Goal: Complete application form: Complete application form

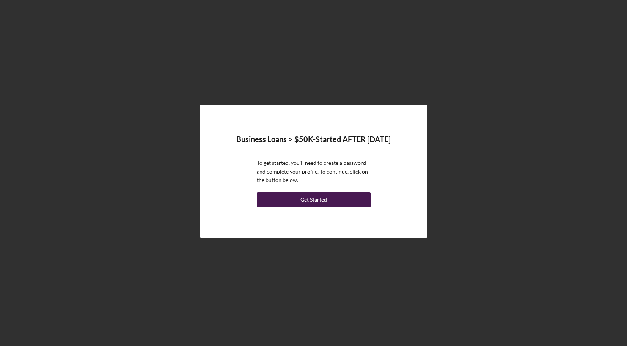
click at [316, 206] on div "Get Started" at bounding box center [313, 199] width 27 height 15
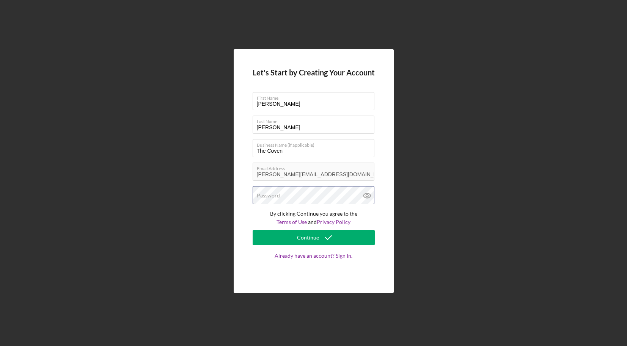
click at [300, 194] on div "Password" at bounding box center [314, 195] width 122 height 19
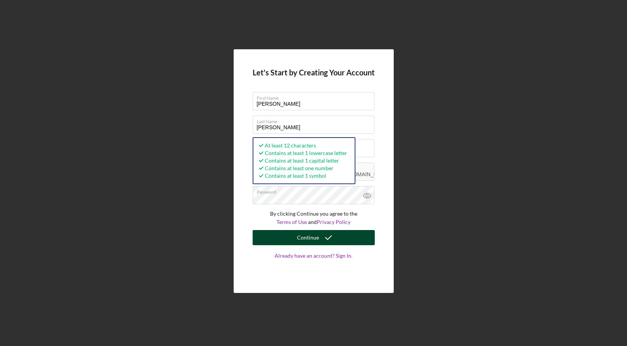
click at [330, 242] on icon "submit" at bounding box center [328, 237] width 19 height 19
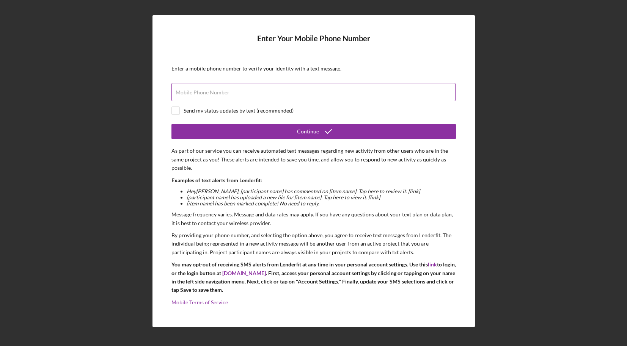
click at [305, 100] on input "Mobile Phone Number" at bounding box center [313, 92] width 284 height 18
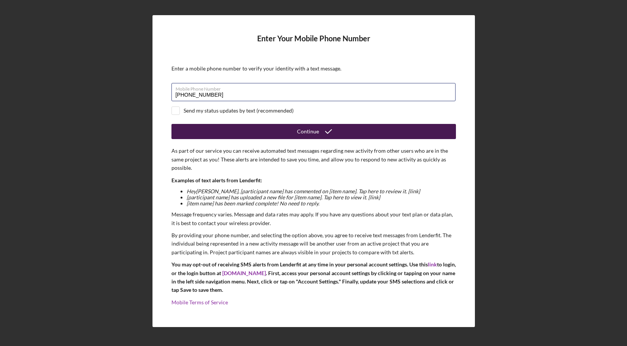
type input "[PHONE_NUMBER]"
click at [219, 129] on button "Continue" at bounding box center [313, 131] width 284 height 15
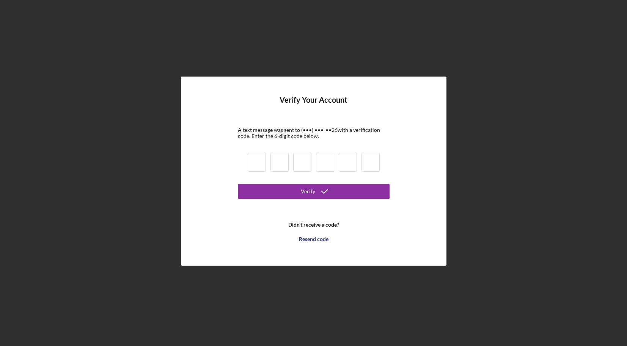
click at [257, 163] on input at bounding box center [257, 162] width 18 height 19
paste input "007"
type input "007"
type input "7"
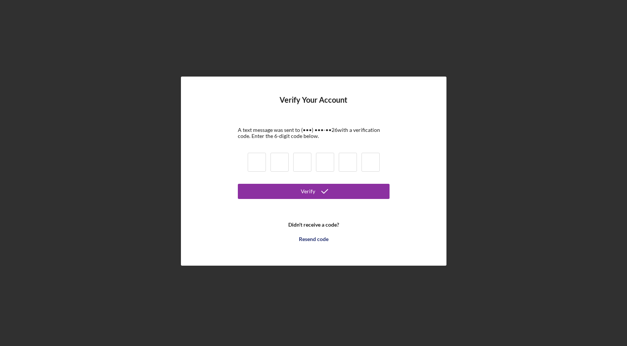
type input "1"
type input "4"
type input "8"
type input "7"
type input "0"
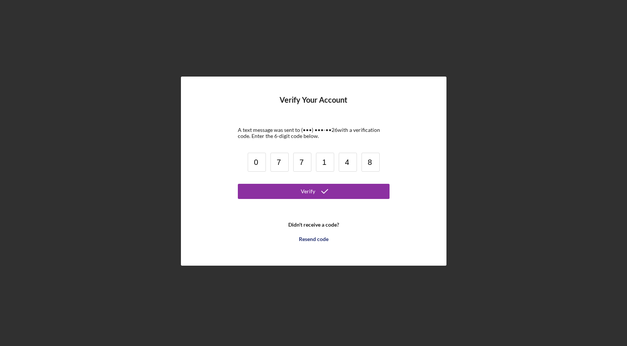
drag, startPoint x: 252, startPoint y: 163, endPoint x: 293, endPoint y: 163, distance: 41.0
click at [293, 163] on div "0 7 7 1 4 8" at bounding box center [313, 164] width 137 height 26
type input "0"
click at [286, 186] on button "Verify" at bounding box center [314, 191] width 152 height 15
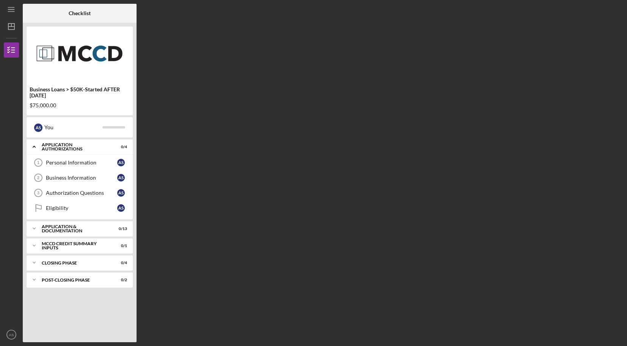
click at [83, 138] on div "Business Loans > $50K-Started AFTER [DATE] $75,000.00 A S You Icon/Expander App…" at bounding box center [80, 183] width 114 height 320
click at [85, 129] on div "You" at bounding box center [73, 127] width 58 height 13
click at [88, 160] on div "Personal Information" at bounding box center [81, 163] width 71 height 6
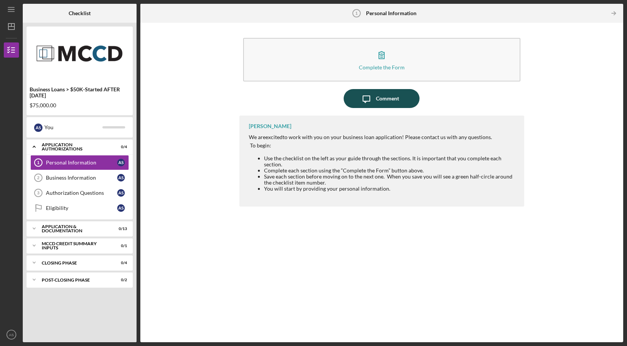
click at [385, 98] on div "Comment" at bounding box center [387, 98] width 23 height 19
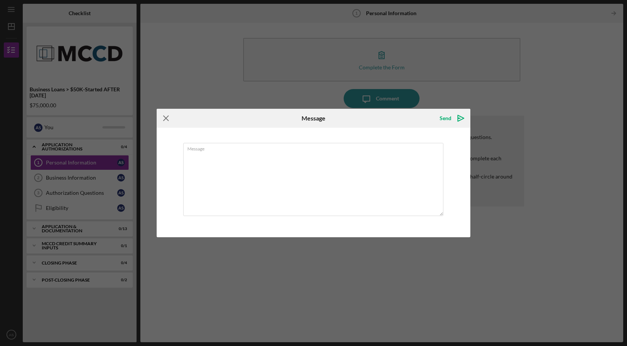
click at [168, 119] on icon "Icon/Menu Close" at bounding box center [166, 118] width 19 height 19
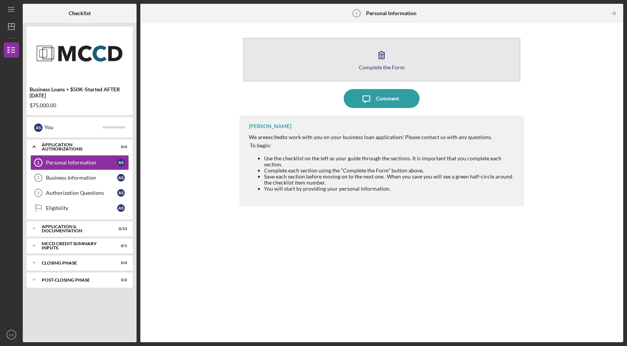
click at [417, 59] on button "Complete the Form Form" at bounding box center [382, 60] width 278 height 44
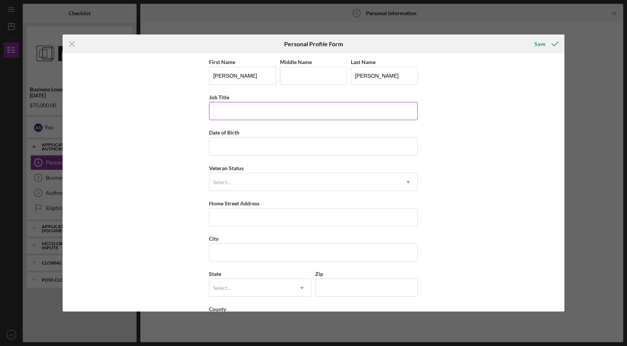
click at [277, 109] on input "Job Title" at bounding box center [313, 111] width 209 height 18
click at [243, 79] on input "[PERSON_NAME]" at bounding box center [242, 76] width 67 height 18
type input "[PERSON_NAME]"
type input "West"
type input "Co-founder, CEO"
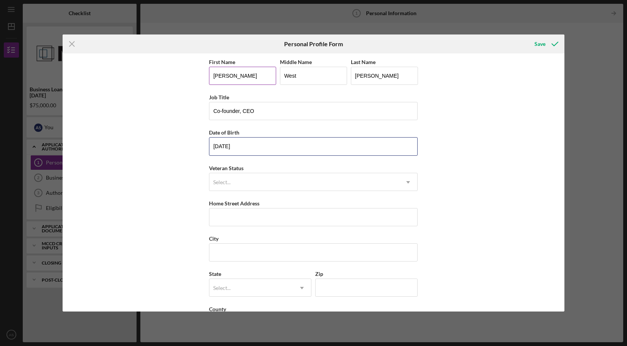
type input "[DATE]"
click at [265, 179] on div "Select..." at bounding box center [304, 182] width 190 height 17
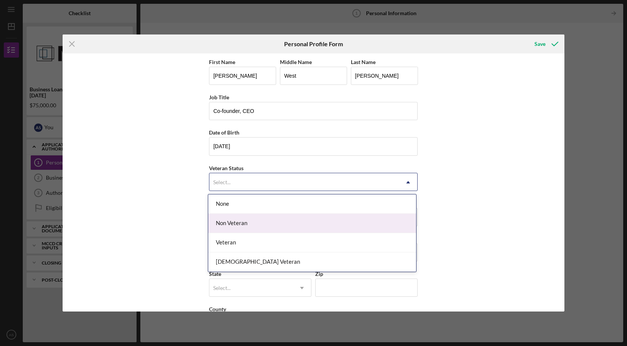
click at [264, 225] on div "Non Veteran" at bounding box center [312, 223] width 208 height 19
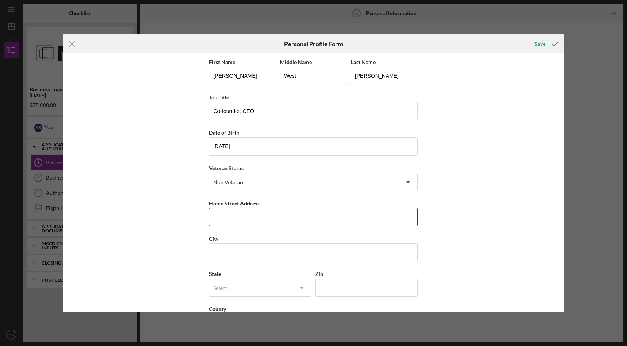
click at [264, 225] on input "Home Street Address" at bounding box center [313, 217] width 209 height 18
type input "[STREET_ADDRESS]"
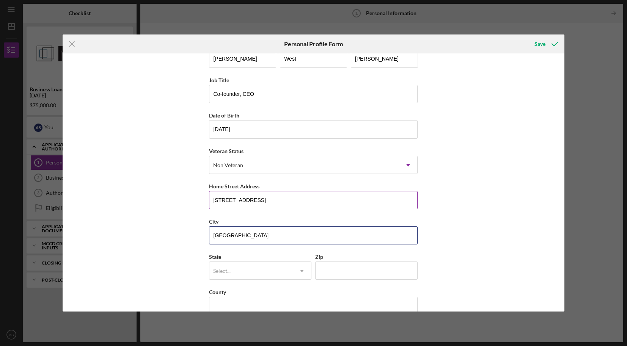
scroll to position [32, 0]
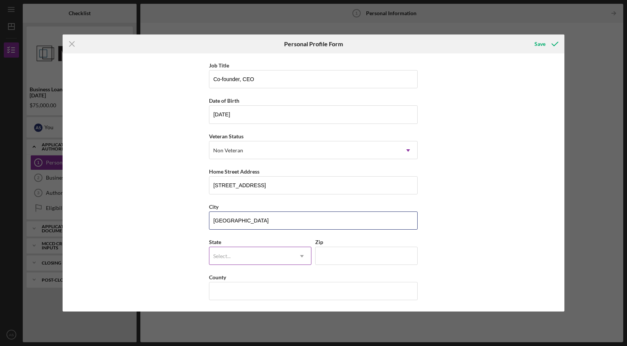
type input "[GEOGRAPHIC_DATA]"
click at [283, 256] on div "Select..." at bounding box center [250, 256] width 83 height 17
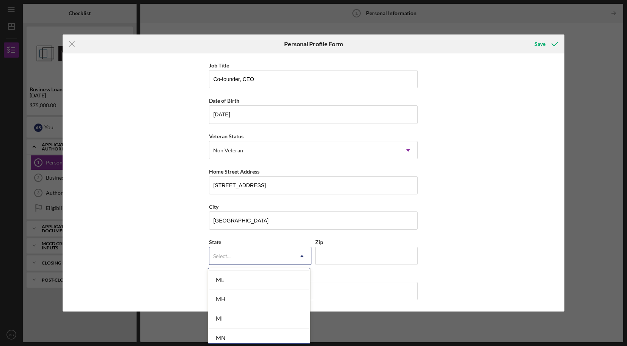
scroll to position [599, 0]
click at [228, 334] on div "MN" at bounding box center [259, 336] width 102 height 19
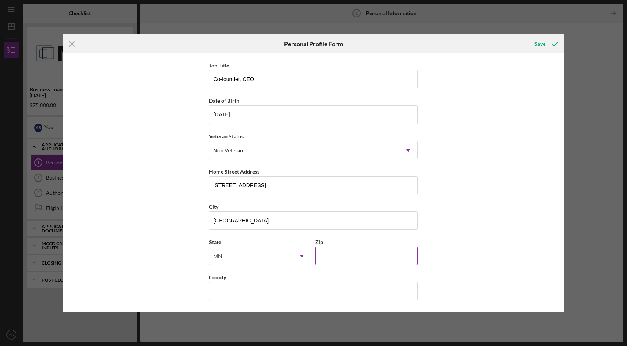
click at [328, 258] on input "Zip" at bounding box center [366, 256] width 102 height 18
type input "55419"
click at [314, 283] on input "County" at bounding box center [313, 291] width 209 height 18
type input "Hennepin"
click at [547, 42] on icon "submit" at bounding box center [554, 44] width 19 height 19
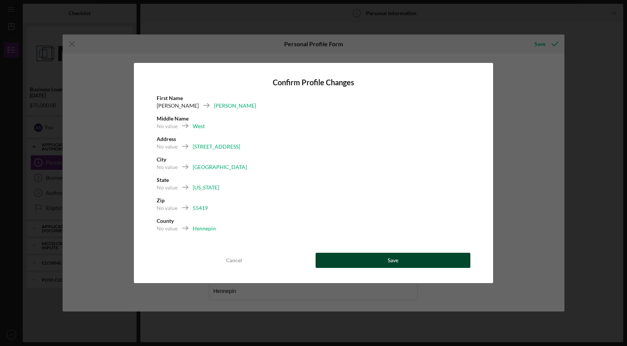
click at [366, 261] on button "Save" at bounding box center [393, 260] width 155 height 15
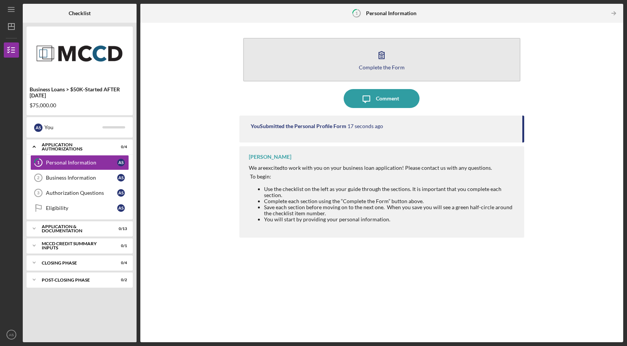
click at [412, 49] on button "Complete the Form Form" at bounding box center [382, 60] width 278 height 44
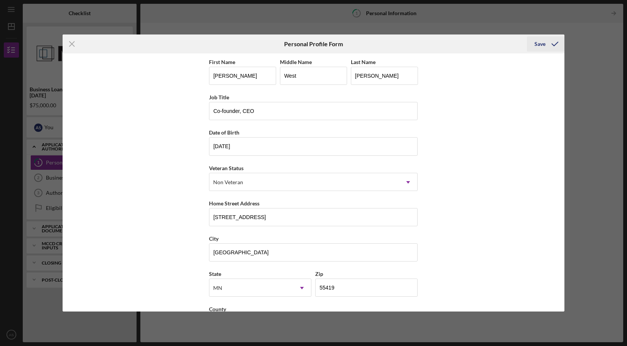
click at [548, 45] on icon "submit" at bounding box center [554, 44] width 19 height 19
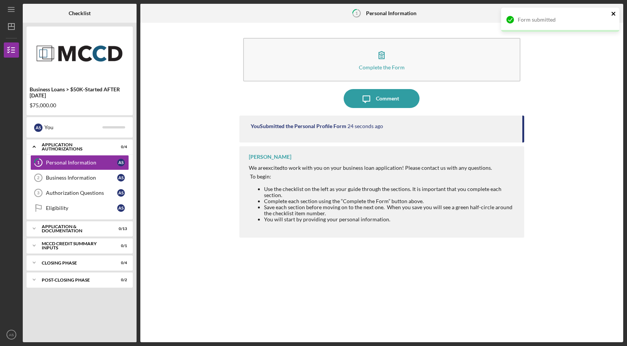
click at [614, 14] on icon "close" at bounding box center [613, 14] width 5 height 6
click at [49, 177] on div "Business Information" at bounding box center [81, 178] width 71 height 6
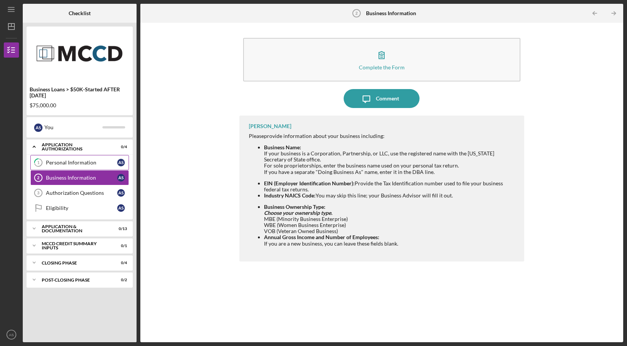
click at [75, 159] on link "1 Personal Information A S" at bounding box center [79, 162] width 99 height 15
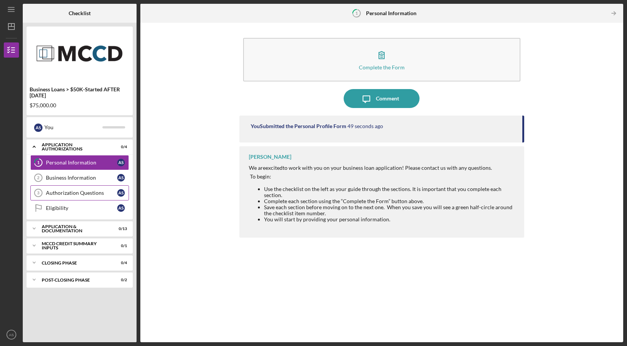
click at [69, 185] on link "Authorization Questions 3 Authorization Questions A S" at bounding box center [79, 192] width 99 height 15
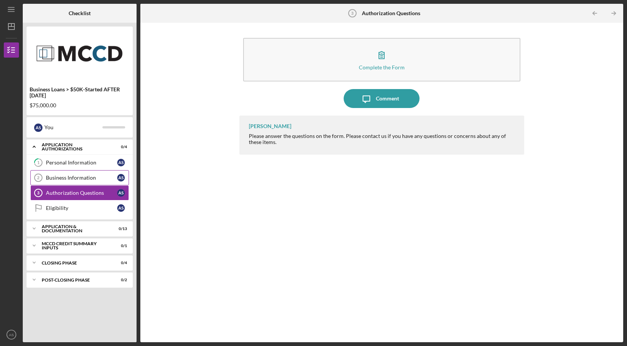
click at [69, 179] on div "Business Information" at bounding box center [81, 178] width 71 height 6
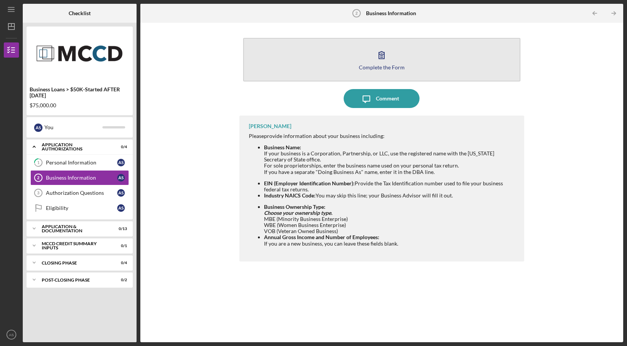
click at [379, 58] on icon "button" at bounding box center [381, 55] width 5 height 7
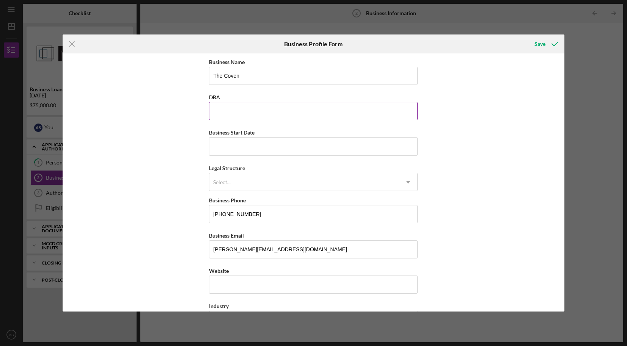
click at [302, 118] on input "DBA" at bounding box center [313, 111] width 209 height 18
click at [282, 147] on input "Business Start Date" at bounding box center [313, 146] width 209 height 18
type input "[DATE]"
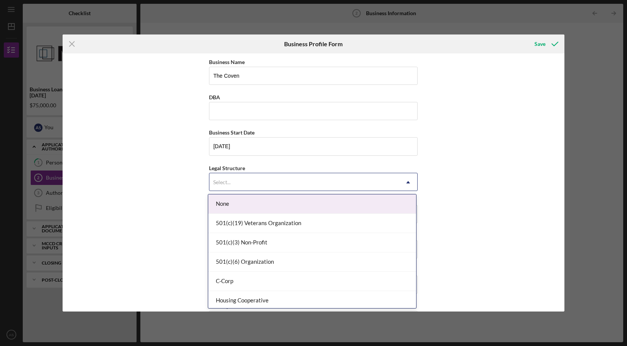
click at [262, 178] on div "Select..." at bounding box center [304, 182] width 190 height 17
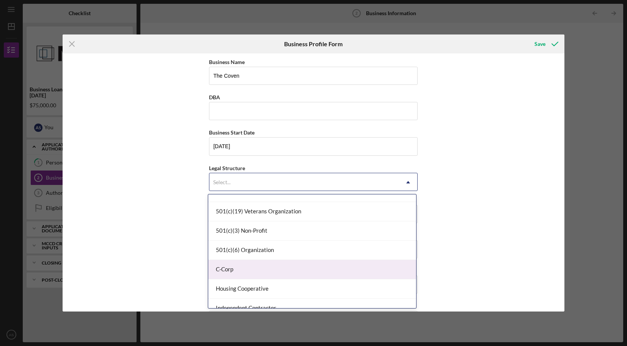
scroll to position [12, 0]
click at [258, 272] on div "C-Corp" at bounding box center [312, 269] width 208 height 19
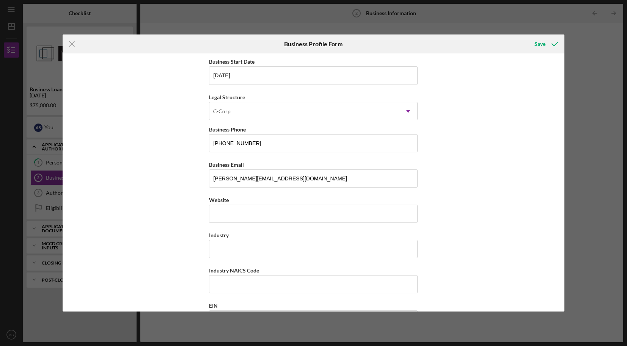
scroll to position [99, 0]
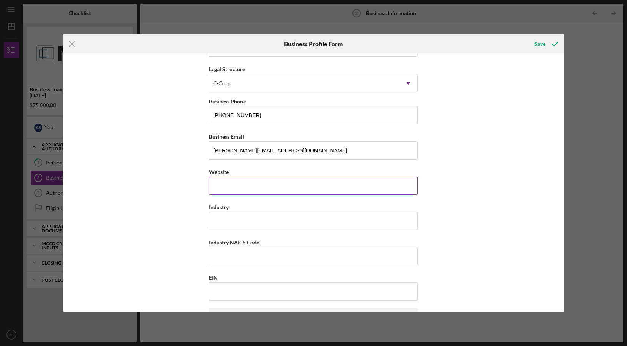
click at [253, 190] on input "Website" at bounding box center [313, 186] width 209 height 18
type input "[DOMAIN_NAME]"
click at [249, 224] on input "Industry" at bounding box center [313, 221] width 209 height 18
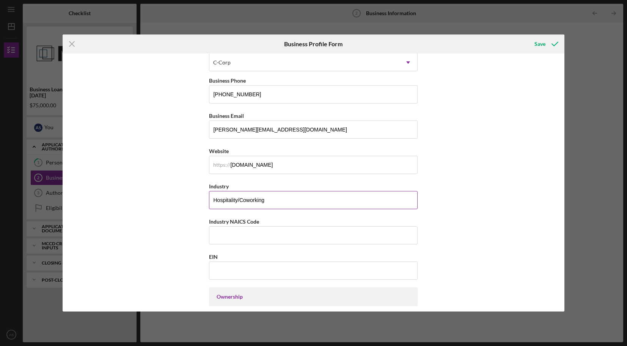
scroll to position [225, 0]
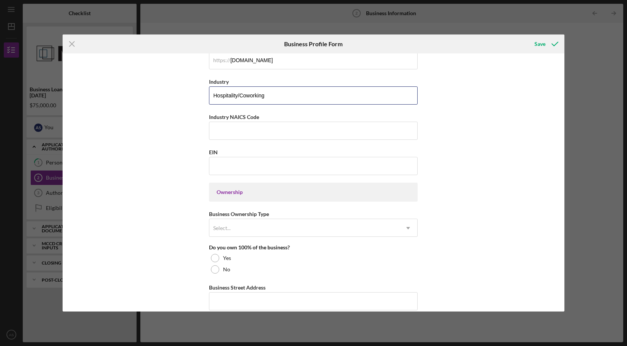
type input "Hospitality/Coworking"
click at [239, 188] on div "Ownership" at bounding box center [313, 192] width 209 height 19
click at [238, 193] on div "Ownership" at bounding box center [313, 192] width 193 height 6
click at [246, 236] on div "Select..." at bounding box center [304, 228] width 190 height 17
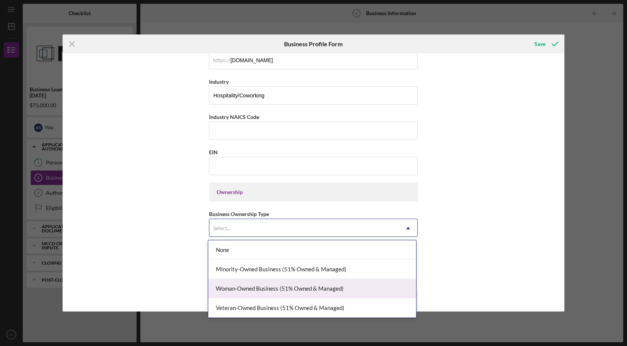
click at [254, 285] on div "Woman-Owned Business (51% Owned & Managed)" at bounding box center [312, 288] width 208 height 19
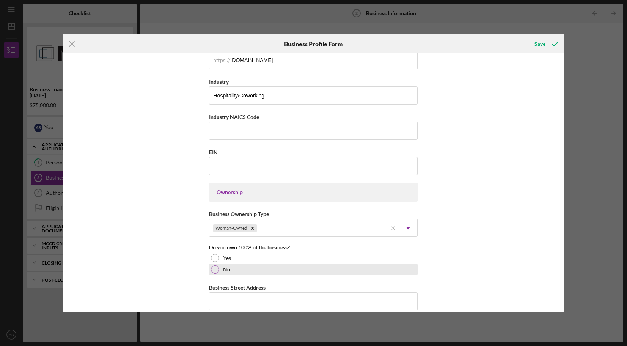
click at [214, 273] on div at bounding box center [215, 269] width 8 height 8
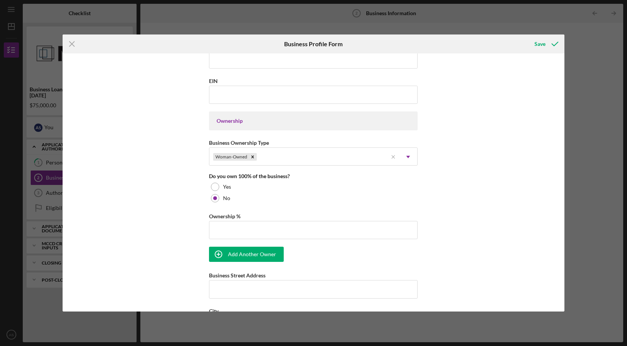
scroll to position [366, 0]
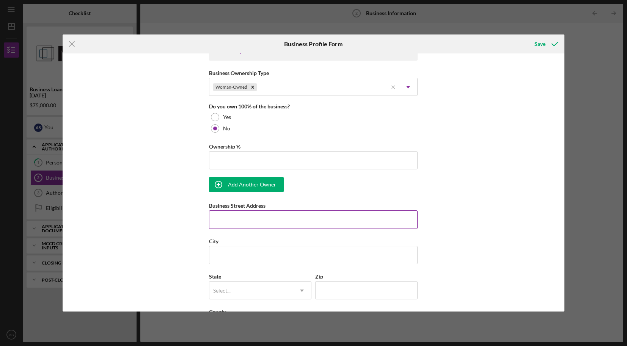
click at [232, 222] on input "Business Street Address" at bounding box center [313, 219] width 209 height 18
click at [274, 223] on input "[STREET_ADDRESS]" at bounding box center [313, 219] width 209 height 18
type input "[STREET_ADDRESS]"
type input "St. [PERSON_NAME]"
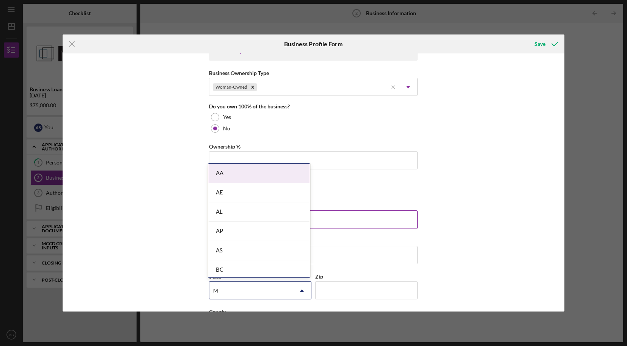
type input "MN"
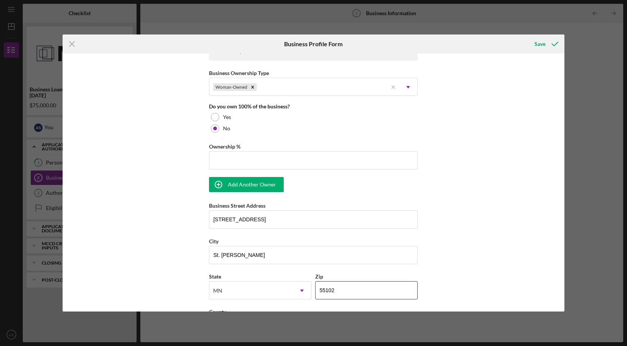
type input "55102"
click at [483, 222] on div "Business Name The Coven DBA Business Start Date [DATE] Legal Structure C-Corp I…" at bounding box center [313, 182] width 501 height 258
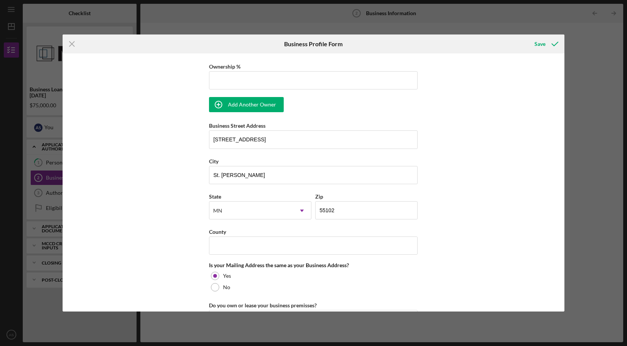
scroll to position [529, 0]
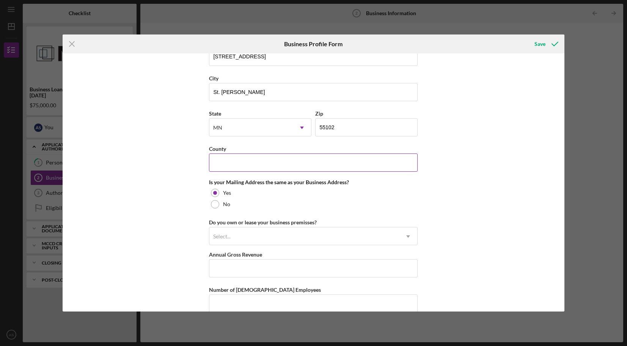
click at [293, 161] on input "County" at bounding box center [313, 163] width 209 height 18
type input "[PERSON_NAME]"
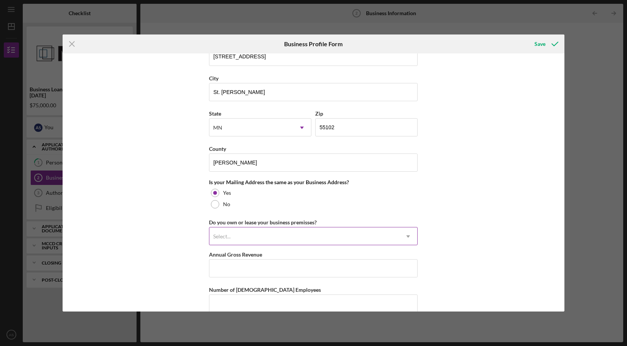
click at [290, 232] on div "Select..." at bounding box center [304, 236] width 190 height 17
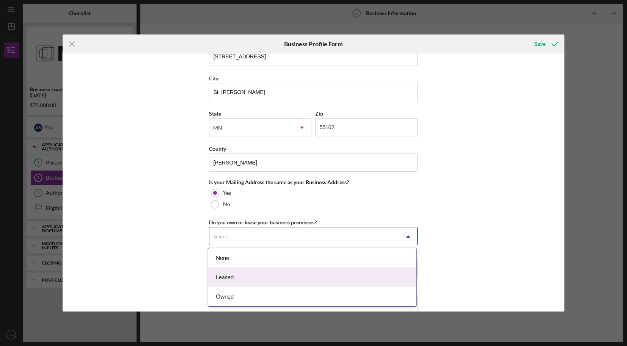
click at [276, 275] on div "Leased" at bounding box center [312, 277] width 208 height 19
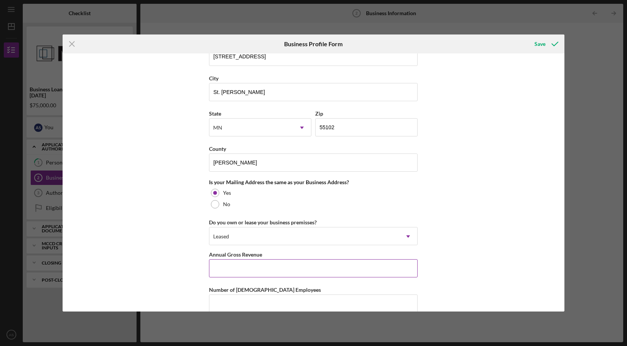
click at [224, 264] on input "Annual Gross Revenue" at bounding box center [313, 268] width 209 height 18
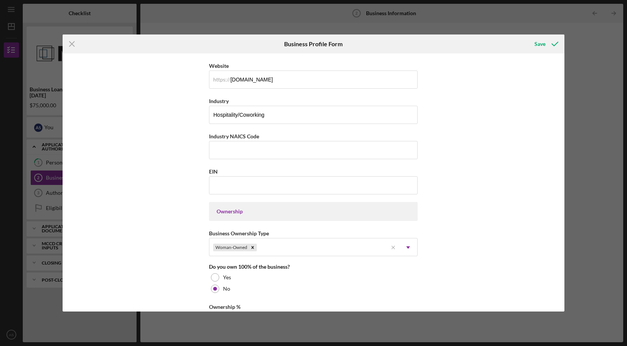
scroll to position [205, 0]
click at [276, 149] on input "Industry NAICS Code" at bounding box center [313, 150] width 209 height 18
paste input "54199"
type input "54199"
click at [283, 183] on input "EIN" at bounding box center [313, 185] width 209 height 18
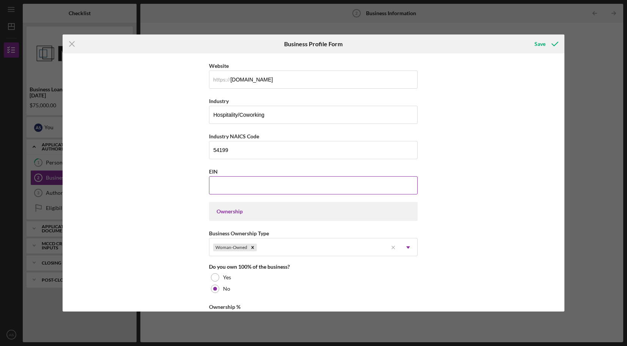
paste input "[US_EMPLOYER_IDENTIFICATION_NUMBER]"
click at [416, 184] on input "[US_EMPLOYER_IDENTIFICATION_NUMBER]" at bounding box center [313, 185] width 209 height 18
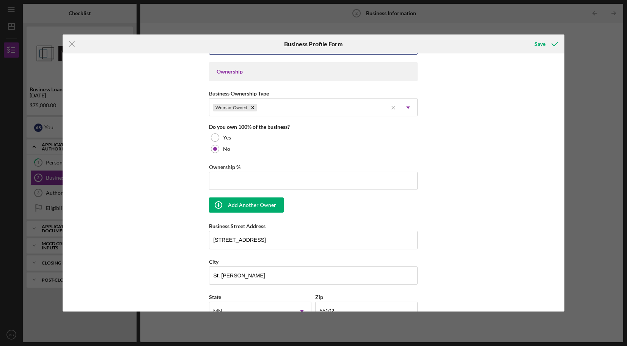
scroll to position [358, 0]
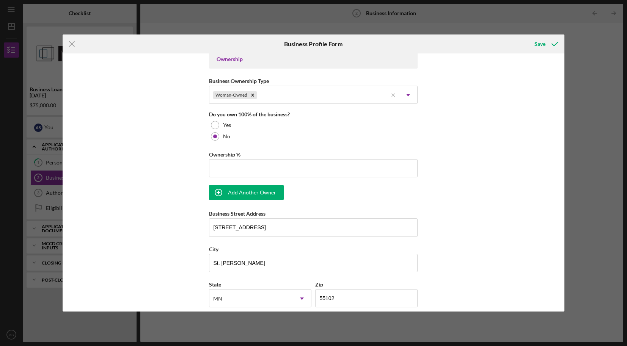
type input "[US_EMPLOYER_IDENTIFICATION_NUMBER]"
click at [278, 171] on input "Ownership %" at bounding box center [313, 168] width 209 height 18
type input "14.00%"
click at [264, 198] on div "Add Another Owner" at bounding box center [252, 192] width 48 height 15
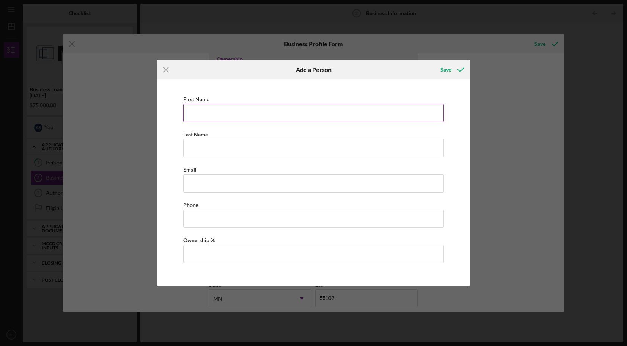
click at [243, 116] on input "First Name" at bounding box center [313, 113] width 261 height 18
type input "[PERSON_NAME]"
click at [250, 188] on input "Business Email" at bounding box center [313, 183] width 261 height 18
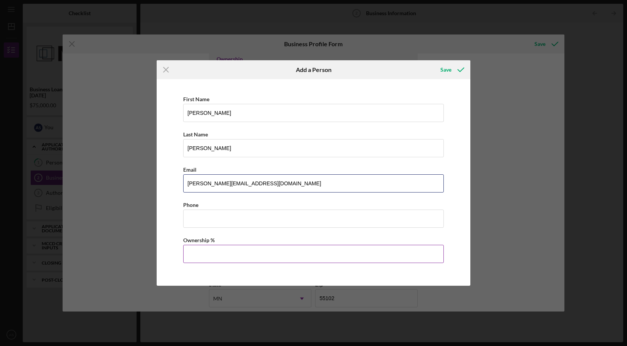
type input "[PERSON_NAME][EMAIL_ADDRESS][DOMAIN_NAME]"
click at [262, 257] on input "Ownership %" at bounding box center [313, 254] width 261 height 18
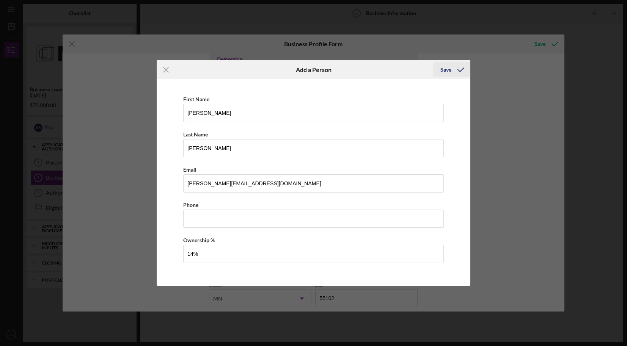
type input "14.00%"
click at [452, 72] on icon "button" at bounding box center [460, 69] width 19 height 19
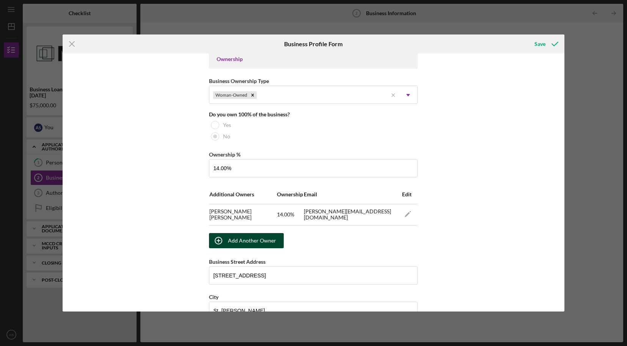
click at [255, 243] on div "Add Another Owner" at bounding box center [252, 240] width 48 height 15
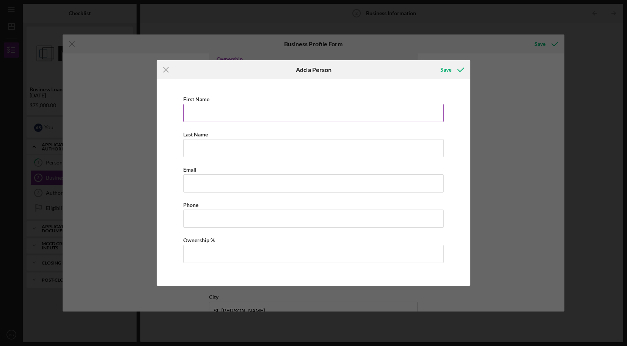
click at [239, 118] on input "First Name" at bounding box center [313, 113] width 261 height 18
type input "[PERSON_NAME]"
click at [168, 151] on div "First Name [PERSON_NAME] Last Name [PERSON_NAME] Email Phone Ownership %" at bounding box center [313, 182] width 306 height 199
click at [200, 212] on input "Business Phone" at bounding box center [313, 219] width 261 height 18
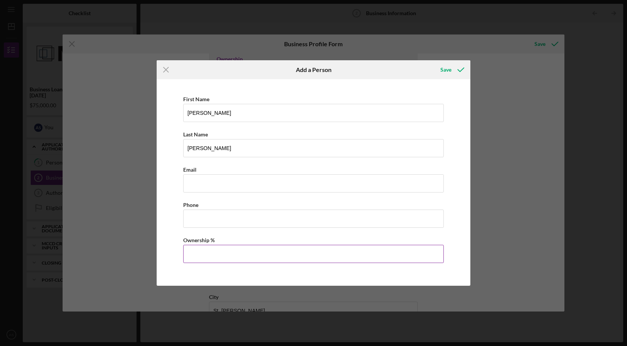
click at [205, 253] on input "Ownership %" at bounding box center [313, 254] width 261 height 18
type input "14.00%"
click at [441, 66] on div "Save" at bounding box center [445, 69] width 11 height 15
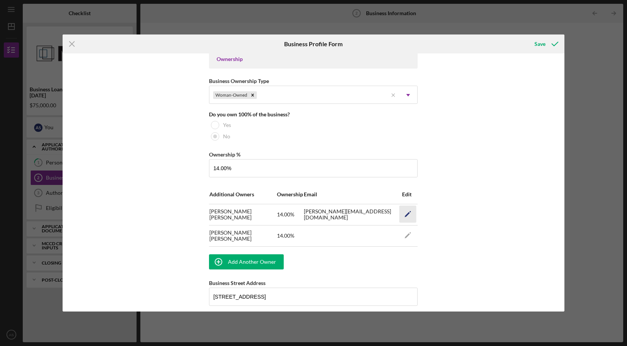
click at [408, 213] on polygon "button" at bounding box center [407, 214] width 5 height 5
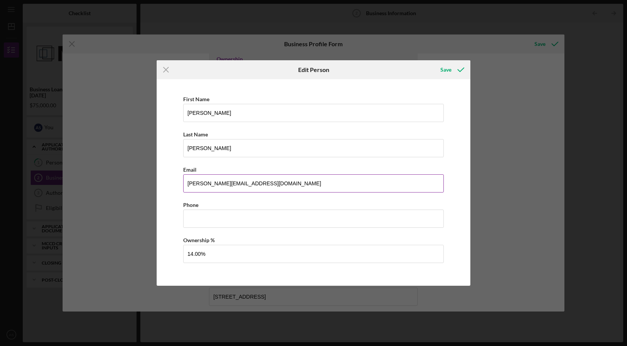
click at [257, 181] on input "[PERSON_NAME][EMAIL_ADDRESS][DOMAIN_NAME]" at bounding box center [313, 183] width 261 height 18
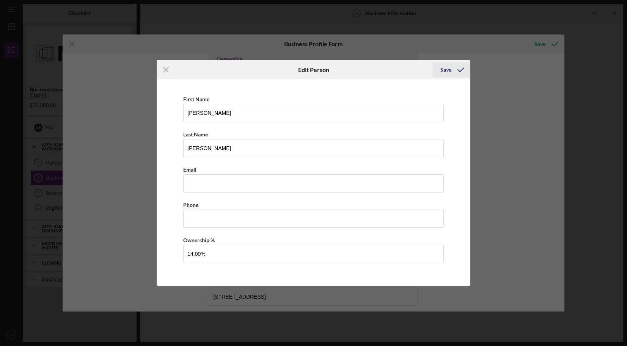
click at [460, 70] on icon "button" at bounding box center [460, 69] width 19 height 19
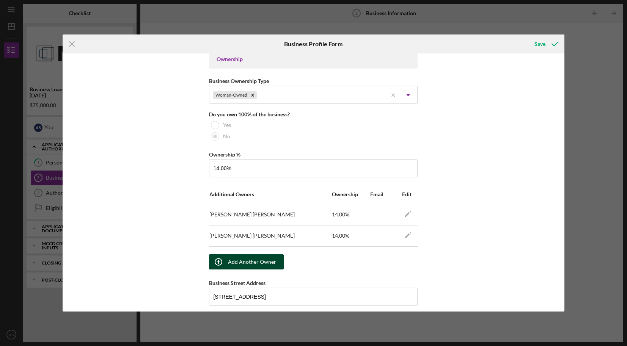
click at [239, 264] on div "Add Another Owner" at bounding box center [252, 261] width 48 height 15
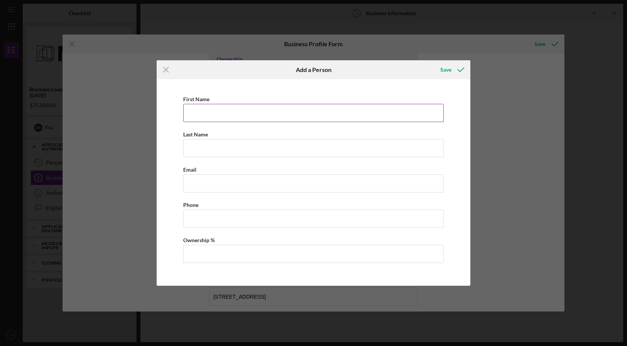
click at [252, 118] on input "First Name" at bounding box center [313, 113] width 261 height 18
type input "[PERSON_NAME]"
click at [179, 182] on div "First Name [PERSON_NAME] Last Name [PERSON_NAME] Email Phone Ownership %" at bounding box center [313, 182] width 306 height 199
click at [228, 251] on input "Ownership %" at bounding box center [313, 254] width 261 height 18
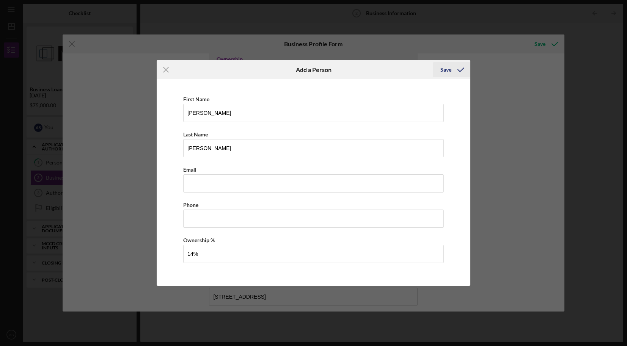
type input "14.00%"
click at [452, 67] on icon "button" at bounding box center [460, 69] width 19 height 19
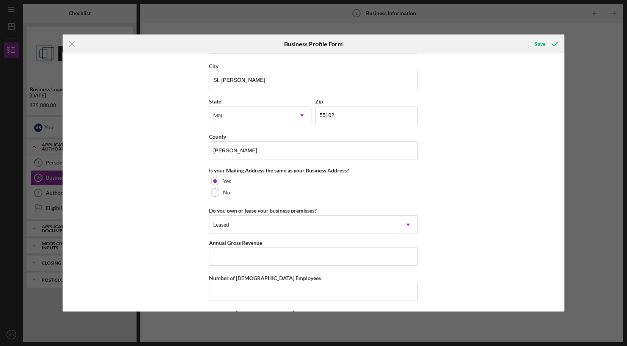
scroll to position [666, 0]
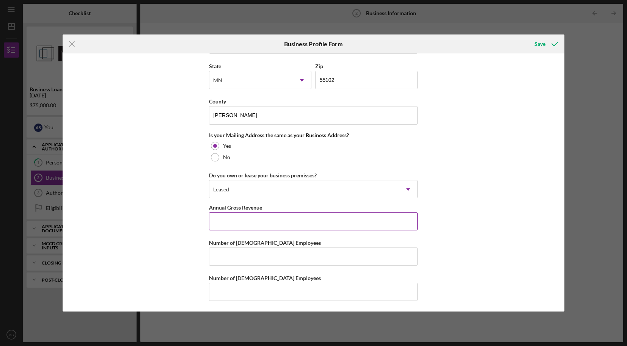
click at [318, 220] on input "Annual Gross Revenue" at bounding box center [313, 221] width 209 height 18
type input "$1,179,913"
click at [273, 262] on input "Number of [DEMOGRAPHIC_DATA] Employees" at bounding box center [313, 257] width 209 height 18
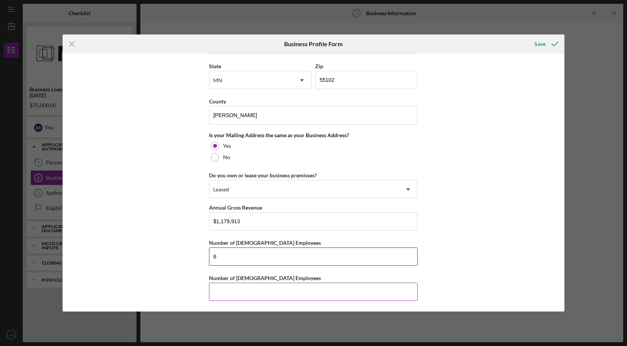
type input "6"
click at [344, 288] on input "Number of [DEMOGRAPHIC_DATA] Employees" at bounding box center [313, 292] width 209 height 18
type input "7"
click at [545, 42] on button "Save" at bounding box center [546, 43] width 38 height 15
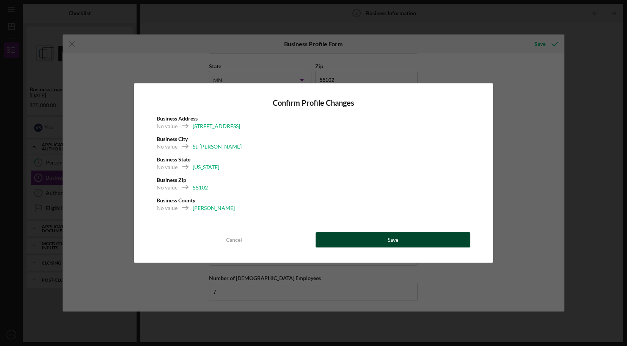
click at [358, 242] on button "Save" at bounding box center [393, 239] width 155 height 15
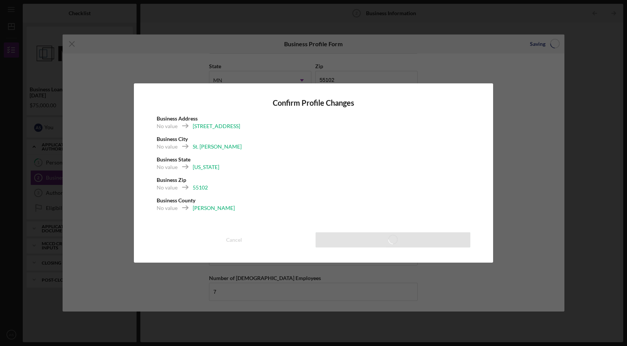
type input "14.00%"
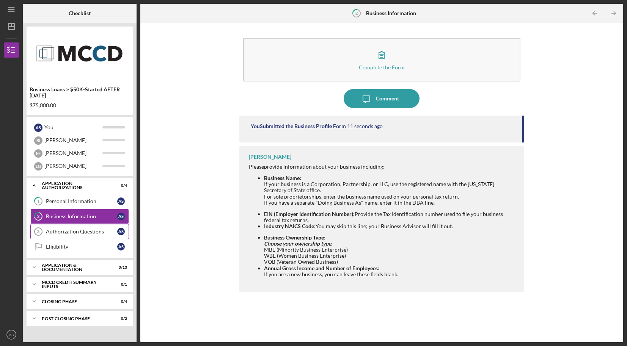
click at [97, 232] on div "Authorization Questions" at bounding box center [81, 232] width 71 height 6
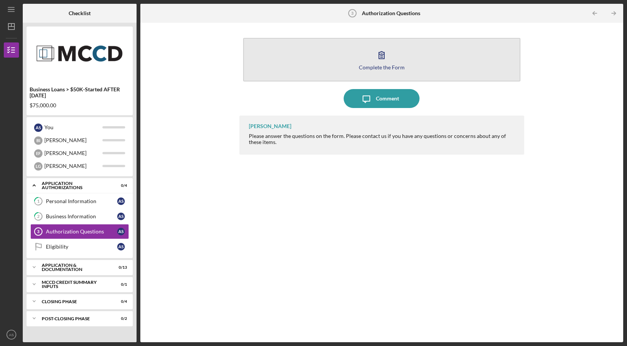
click at [380, 62] on icon "button" at bounding box center [381, 55] width 19 height 19
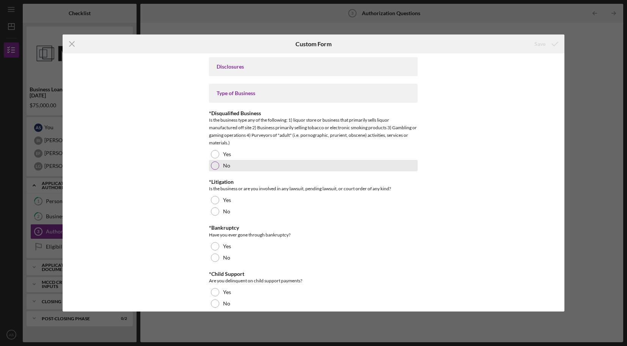
click at [226, 166] on label "No" at bounding box center [226, 166] width 7 height 6
click at [256, 68] on div "Disclosures" at bounding box center [313, 67] width 193 height 6
click at [249, 98] on div "Type of Business" at bounding box center [313, 93] width 209 height 19
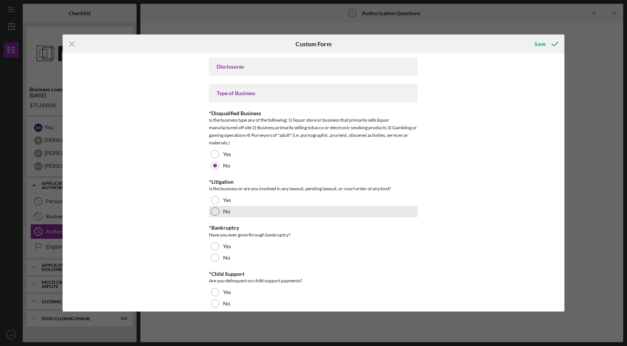
click at [243, 210] on div "No" at bounding box center [313, 211] width 209 height 11
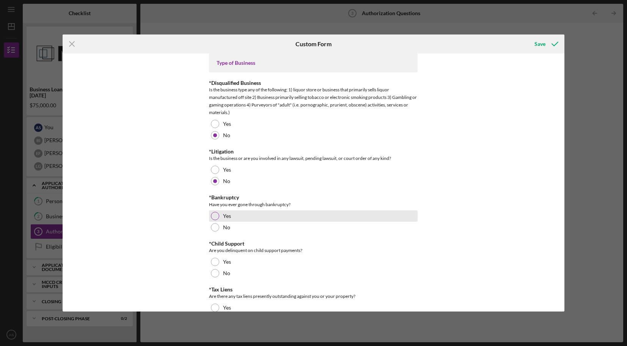
scroll to position [30, 0]
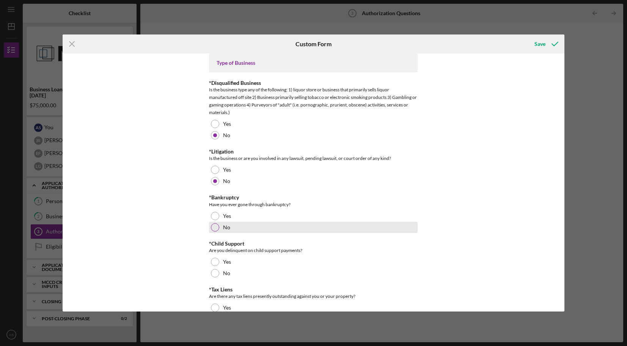
click at [279, 229] on div "No" at bounding box center [313, 227] width 209 height 11
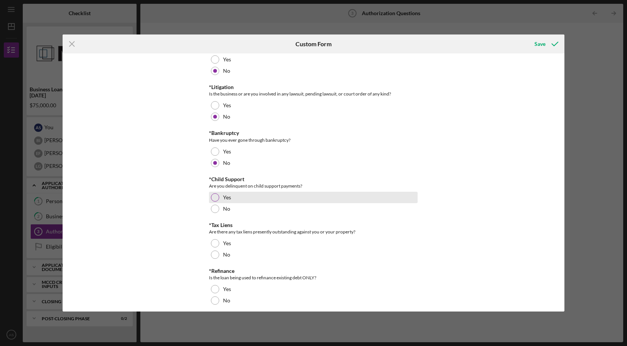
scroll to position [109, 0]
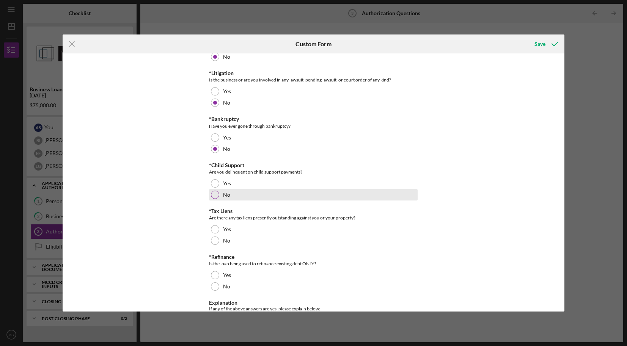
click at [281, 195] on div "No" at bounding box center [313, 194] width 209 height 11
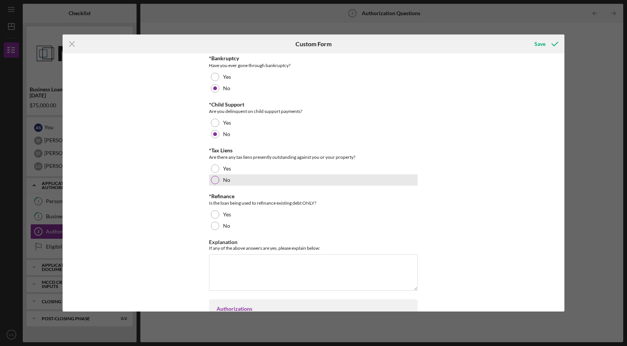
scroll to position [203, 0]
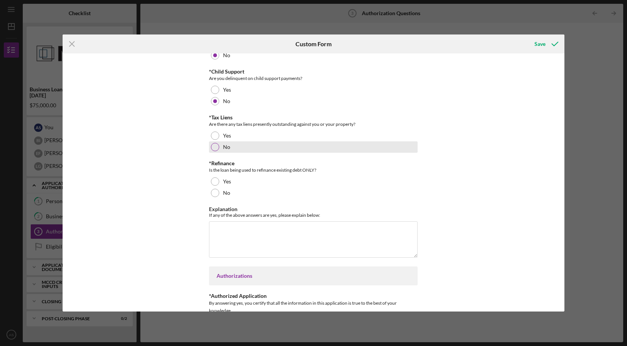
click at [261, 150] on div "No" at bounding box center [313, 146] width 209 height 11
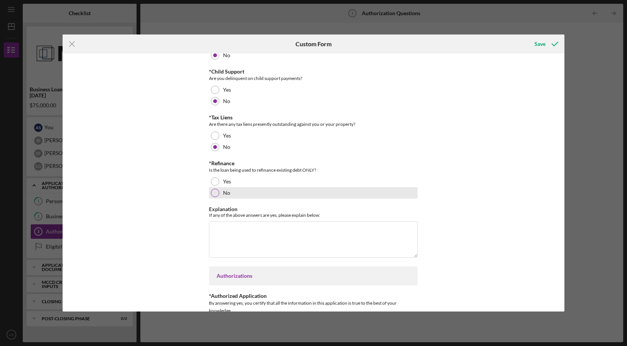
click at [270, 192] on div "No" at bounding box center [313, 192] width 209 height 11
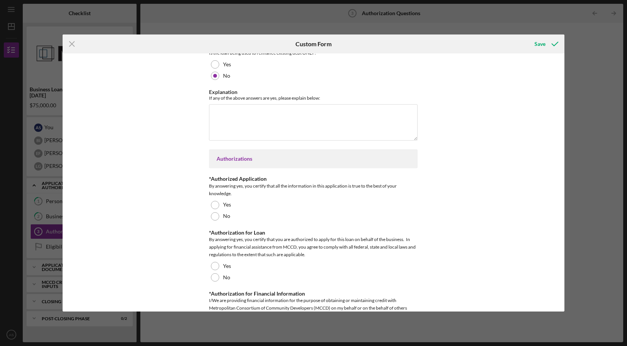
scroll to position [356, 0]
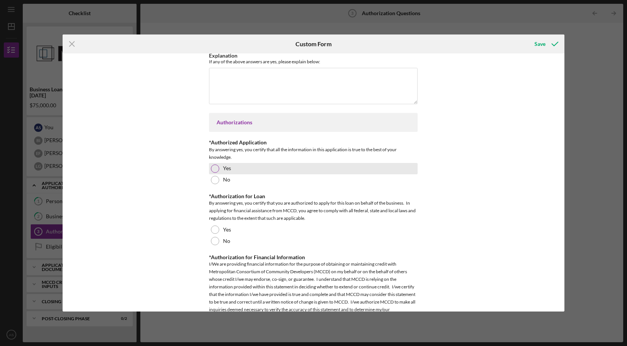
click at [267, 167] on div "Yes" at bounding box center [313, 168] width 209 height 11
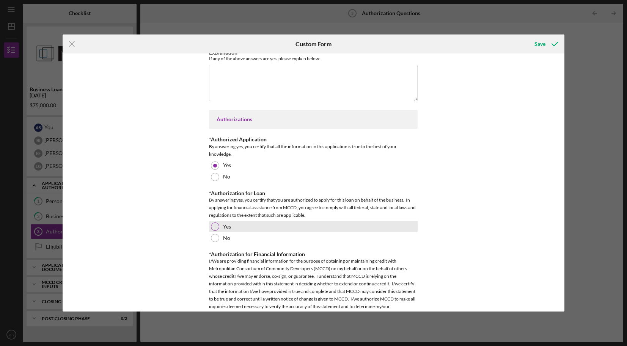
scroll to position [397, 0]
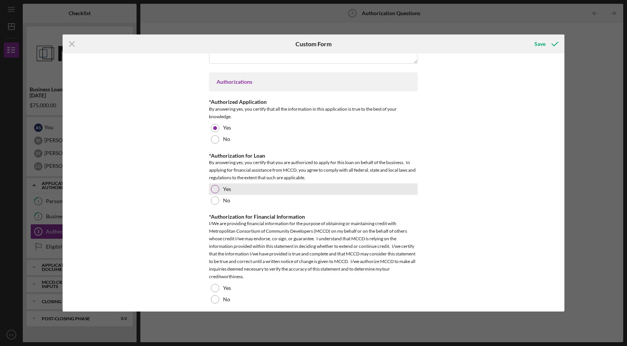
click at [270, 190] on div "Yes" at bounding box center [313, 189] width 209 height 11
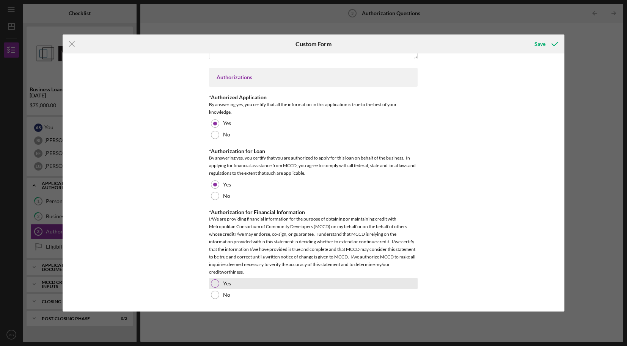
click at [271, 281] on div "Yes" at bounding box center [313, 283] width 209 height 11
click at [542, 47] on div "Save" at bounding box center [539, 43] width 11 height 15
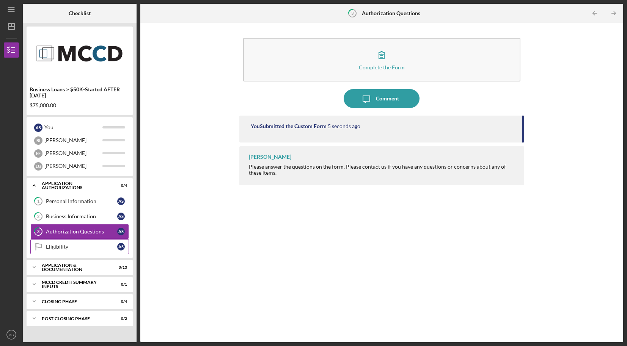
click at [72, 249] on div "Eligibility" at bounding box center [81, 247] width 71 height 6
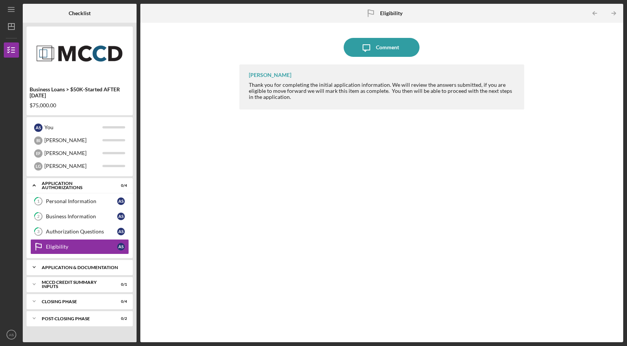
click at [79, 268] on div "Application & Documentation" at bounding box center [83, 267] width 82 height 5
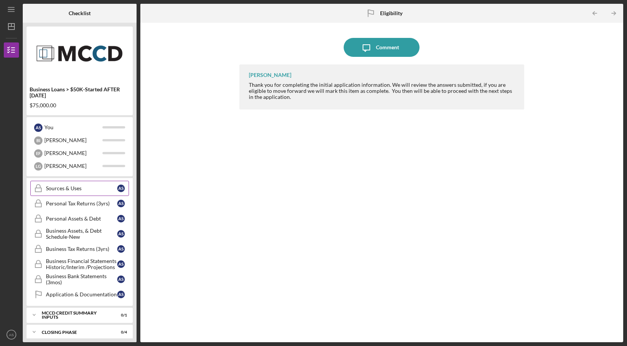
scroll to position [193, 0]
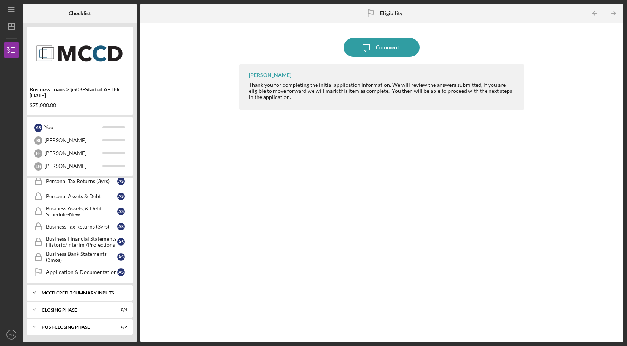
click at [80, 295] on div "Icon/Expander MCCD Credit Summary Inputs 0 / 1" at bounding box center [80, 292] width 106 height 15
click at [79, 306] on div "Notify Applicant" at bounding box center [81, 309] width 71 height 6
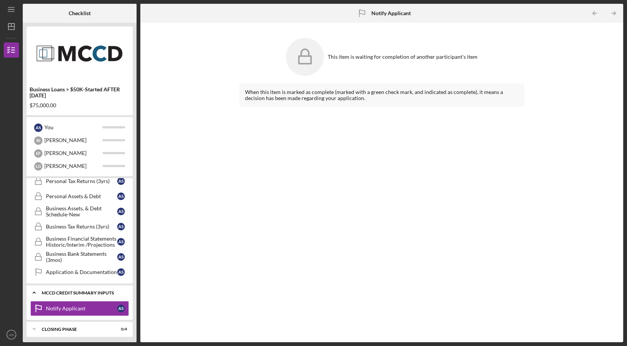
click at [79, 300] on div "Icon/Expander MCCD Credit Summary Inputs 0 / 1" at bounding box center [80, 293] width 106 height 16
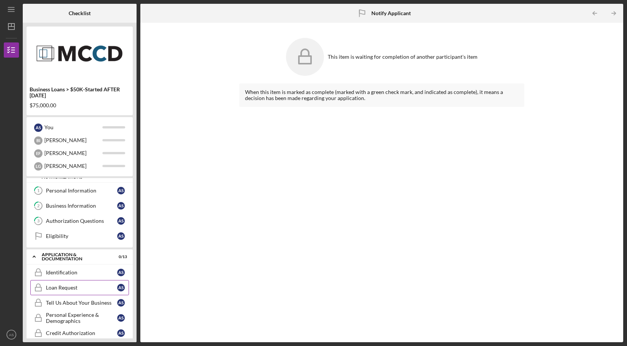
scroll to position [10, 0]
click at [72, 258] on div "Application & Documentation" at bounding box center [83, 257] width 82 height 5
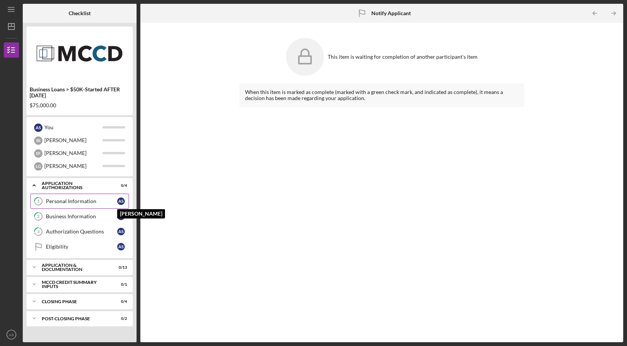
click at [126, 201] on div "A S" at bounding box center [122, 202] width 11 height 8
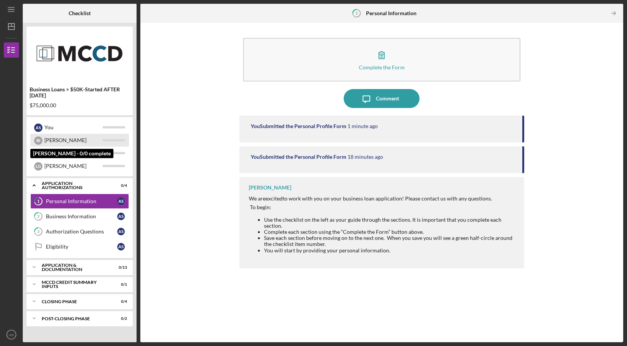
click at [91, 140] on div "[PERSON_NAME]" at bounding box center [73, 140] width 58 height 13
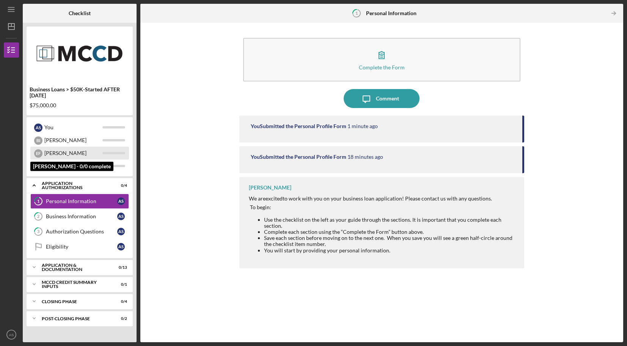
click at [85, 157] on div "[PERSON_NAME]" at bounding box center [73, 153] width 58 height 13
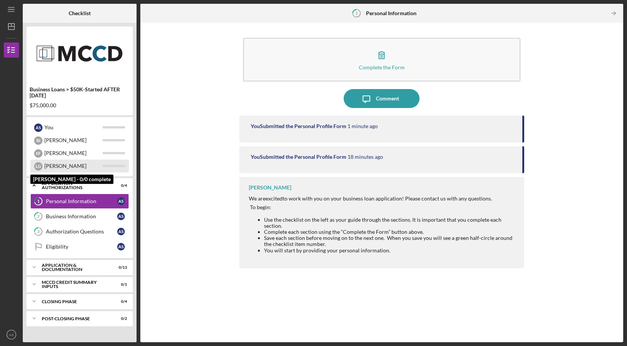
click at [84, 168] on div "[PERSON_NAME]" at bounding box center [73, 166] width 58 height 13
